Goal: Information Seeking & Learning: Find specific fact

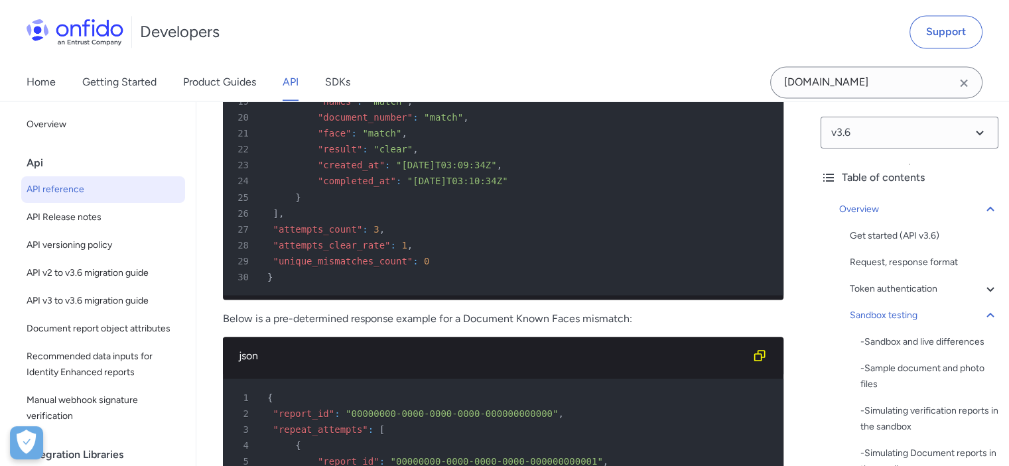
scroll to position [7695, 0]
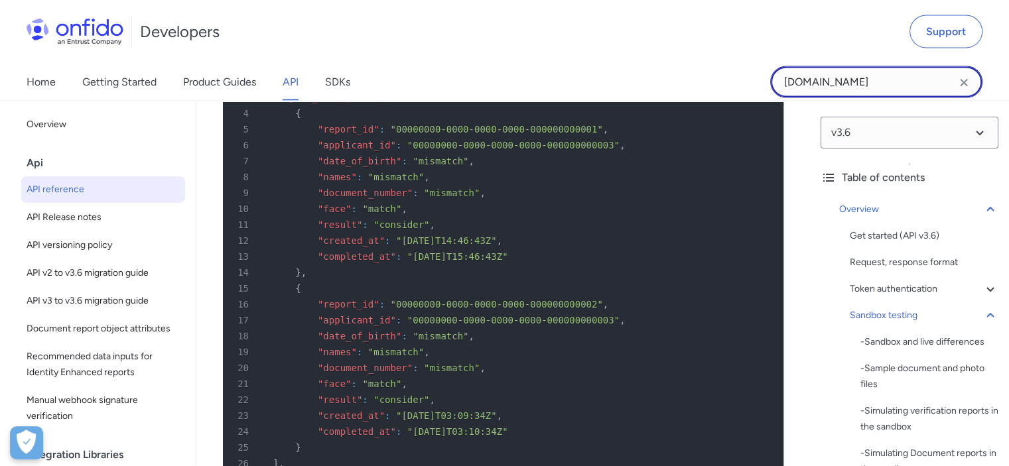
click at [837, 82] on input "[DOMAIN_NAME]" at bounding box center [876, 82] width 212 height 32
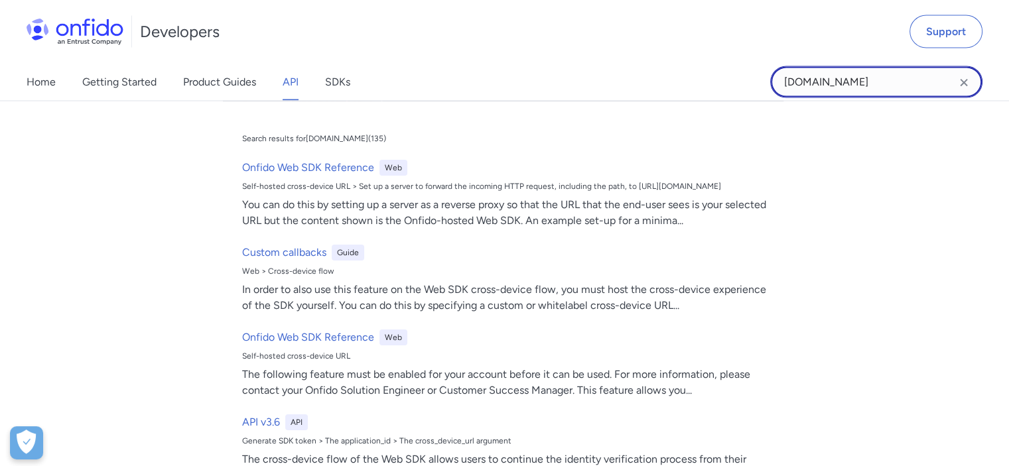
click at [837, 82] on input "[DOMAIN_NAME]" at bounding box center [876, 82] width 212 height 32
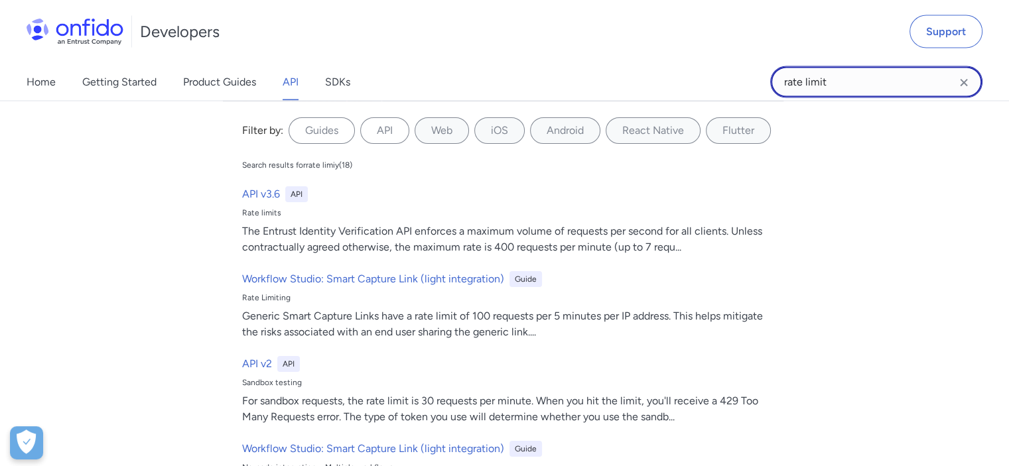
type input "rate limit"
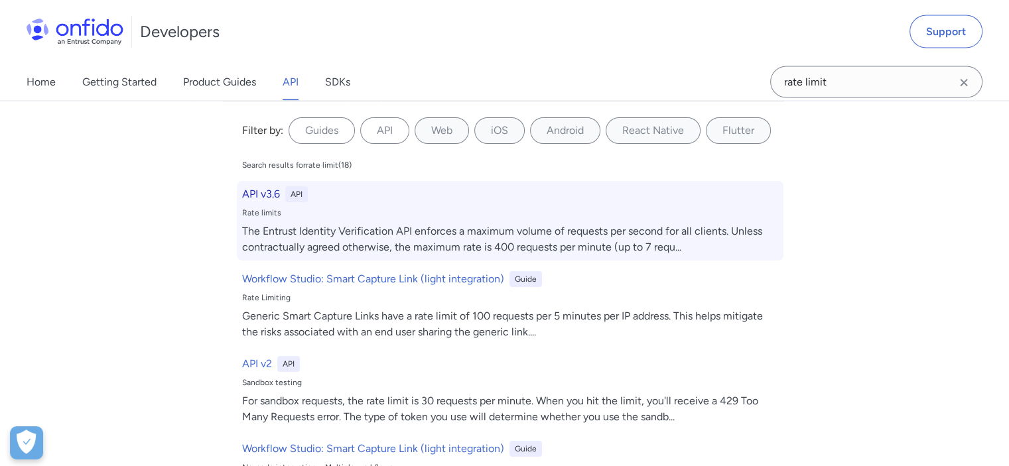
click at [449, 221] on div "API v3.6 API Rate limits The Entrust Identity Verification API enforces a maxim…" at bounding box center [510, 221] width 547 height 80
click at [252, 192] on h6 "API v3.6" at bounding box center [261, 194] width 38 height 16
click at [263, 193] on h6 "API v3.6" at bounding box center [261, 194] width 38 height 16
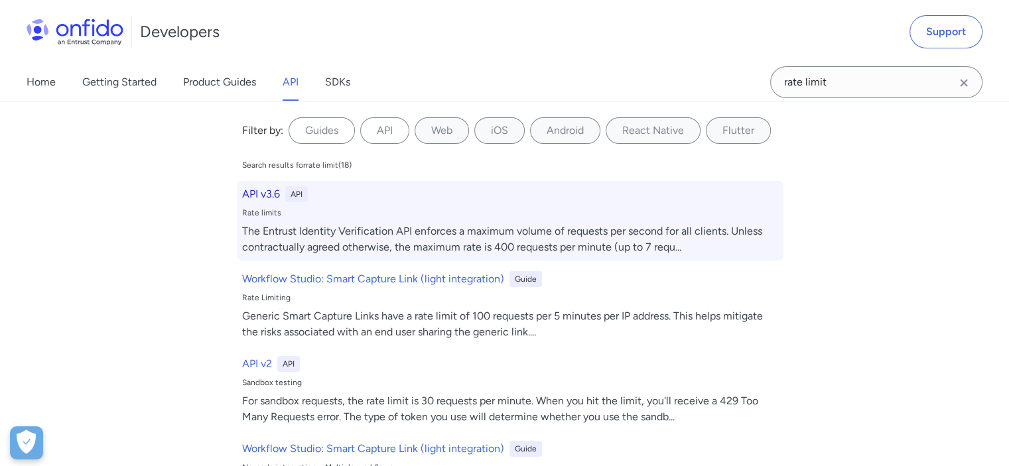
click at [261, 192] on h6 "API v3.6" at bounding box center [261, 194] width 38 height 16
click at [257, 193] on h6 "API v3.6" at bounding box center [261, 194] width 38 height 16
click at [263, 188] on h6 "API v3.6" at bounding box center [261, 194] width 38 height 16
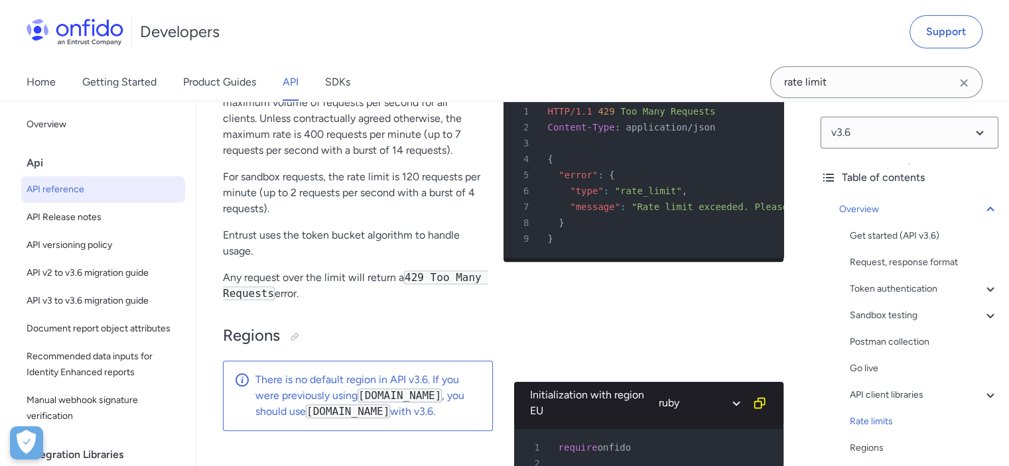
click at [269, 159] on p "The Entrust Identity Verification API enforces a maximum volume of requests per…" at bounding box center [352, 119] width 259 height 80
drag, startPoint x: 377, startPoint y: 191, endPoint x: 422, endPoint y: 191, distance: 45.1
click at [420, 159] on p "The Entrust Identity Verification API enforces a maximum volume of requests per…" at bounding box center [352, 119] width 259 height 80
drag, startPoint x: 239, startPoint y: 203, endPoint x: 315, endPoint y: 210, distance: 76.6
click at [297, 159] on p "The Entrust Identity Verification API enforces a maximum volume of requests per…" at bounding box center [352, 119] width 259 height 80
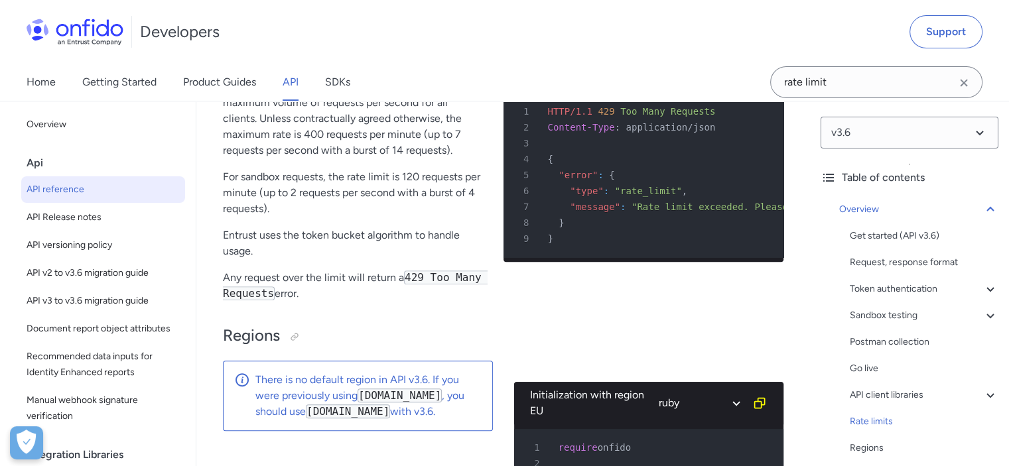
click at [427, 159] on p "The Entrust Identity Verification API enforces a maximum volume of requests per…" at bounding box center [352, 119] width 259 height 80
drag, startPoint x: 258, startPoint y: 220, endPoint x: 422, endPoint y: 222, distance: 163.9
click at [417, 159] on p "The Entrust Identity Verification API enforces a maximum volume of requests per…" at bounding box center [352, 119] width 259 height 80
click at [242, 159] on p "The Entrust Identity Verification API enforces a maximum volume of requests per…" at bounding box center [352, 119] width 259 height 80
drag, startPoint x: 292, startPoint y: 240, endPoint x: 422, endPoint y: 238, distance: 130.0
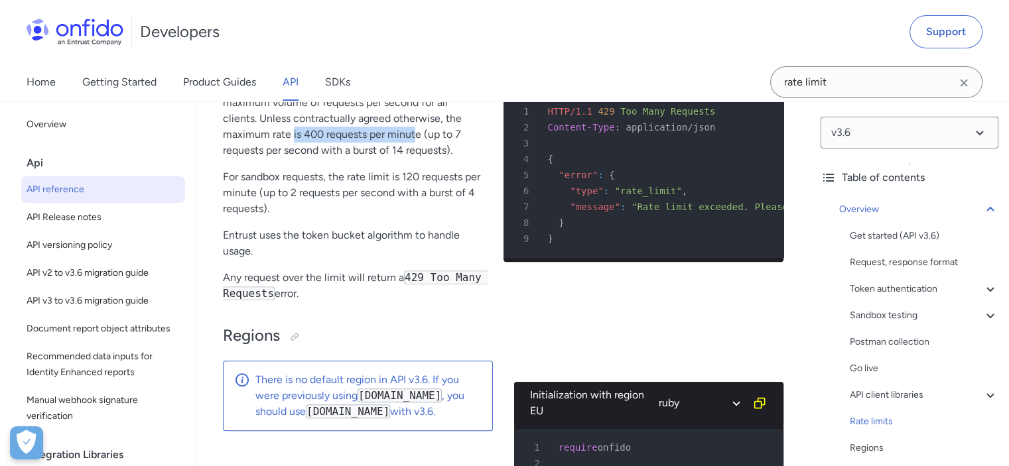
click at [420, 159] on p "The Entrust Identity Verification API enforces a maximum volume of requests per…" at bounding box center [352, 119] width 259 height 80
click at [422, 159] on p "The Entrust Identity Verification API enforces a maximum volume of requests per…" at bounding box center [352, 119] width 259 height 80
click at [424, 159] on p "The Entrust Identity Verification API enforces a maximum volume of requests per…" at bounding box center [352, 119] width 259 height 80
drag, startPoint x: 247, startPoint y: 258, endPoint x: 448, endPoint y: 259, distance: 201.0
click at [448, 159] on p "The Entrust Identity Verification API enforces a maximum volume of requests per…" at bounding box center [352, 119] width 259 height 80
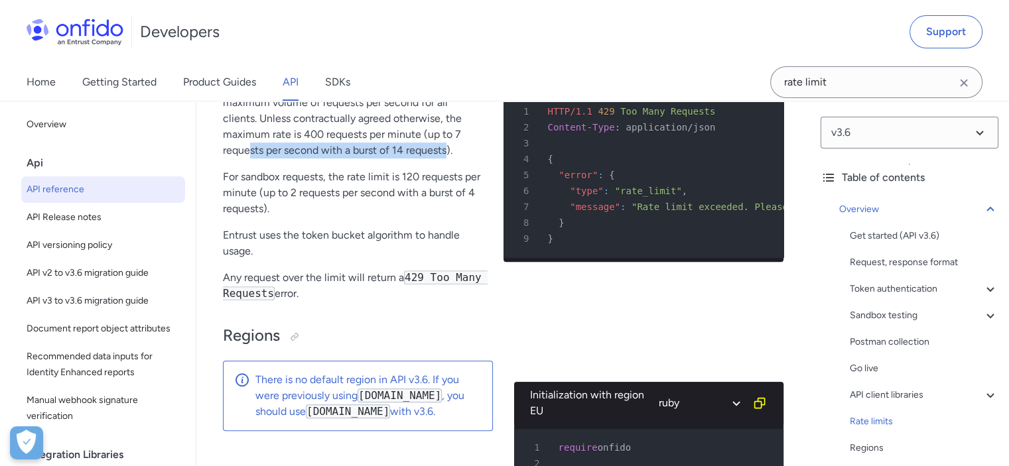
click at [443, 159] on p "The Entrust Identity Verification API enforces a maximum volume of requests per…" at bounding box center [352, 119] width 259 height 80
drag, startPoint x: 316, startPoint y: 251, endPoint x: 279, endPoint y: 251, distance: 36.5
click at [279, 159] on p "The Entrust Identity Verification API enforces a maximum volume of requests per…" at bounding box center [352, 119] width 259 height 80
